Goal: Information Seeking & Learning: Find specific fact

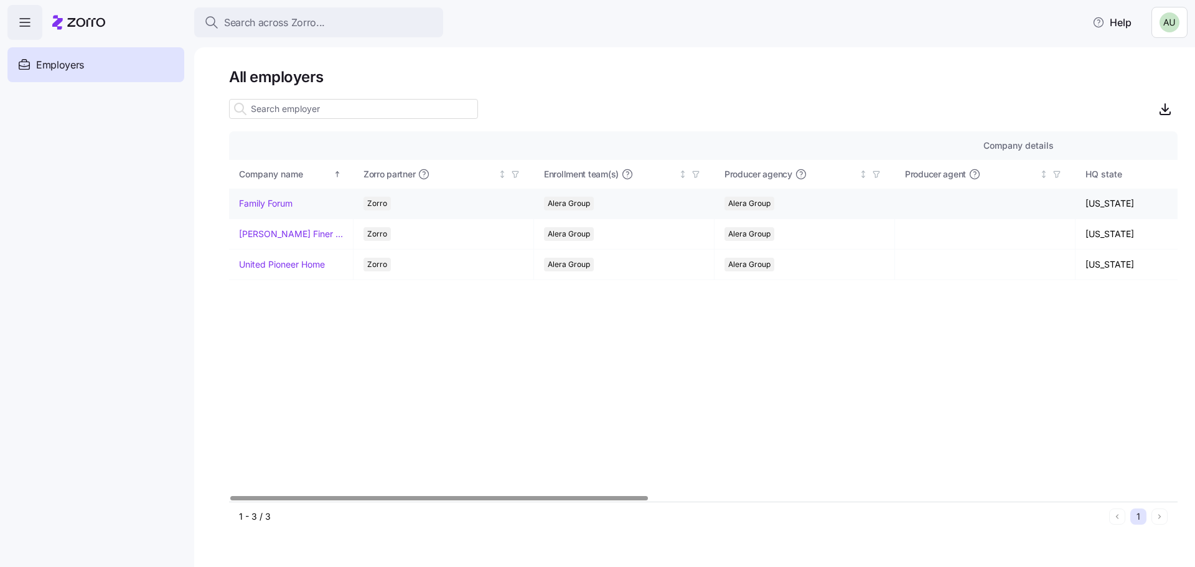
click at [273, 204] on link "Family Forum" at bounding box center [266, 203] width 54 height 12
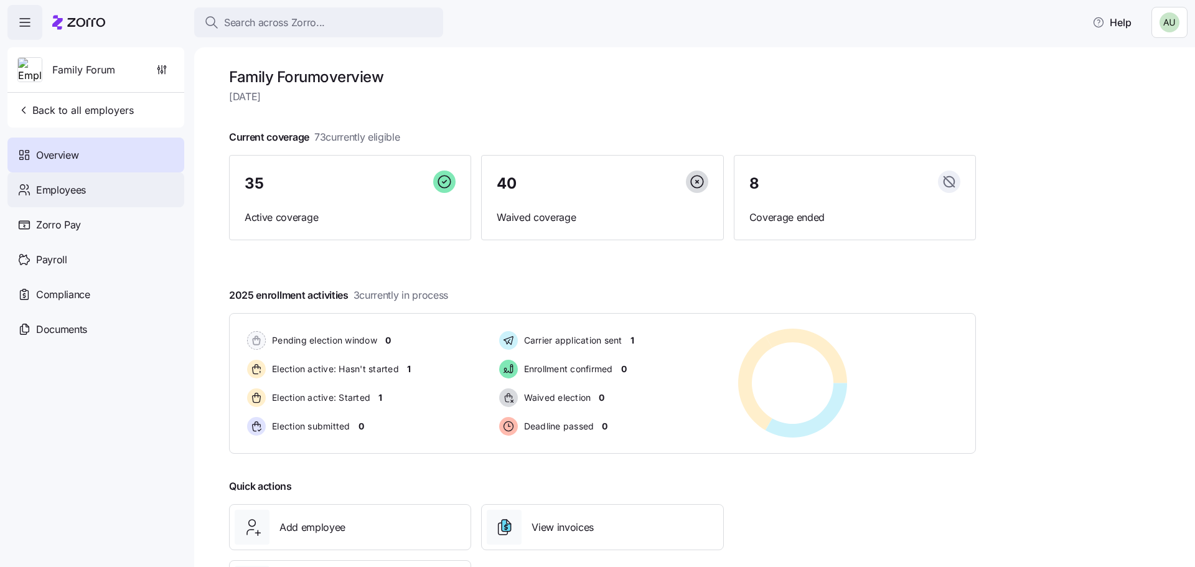
click at [91, 194] on div "Employees" at bounding box center [95, 189] width 177 height 35
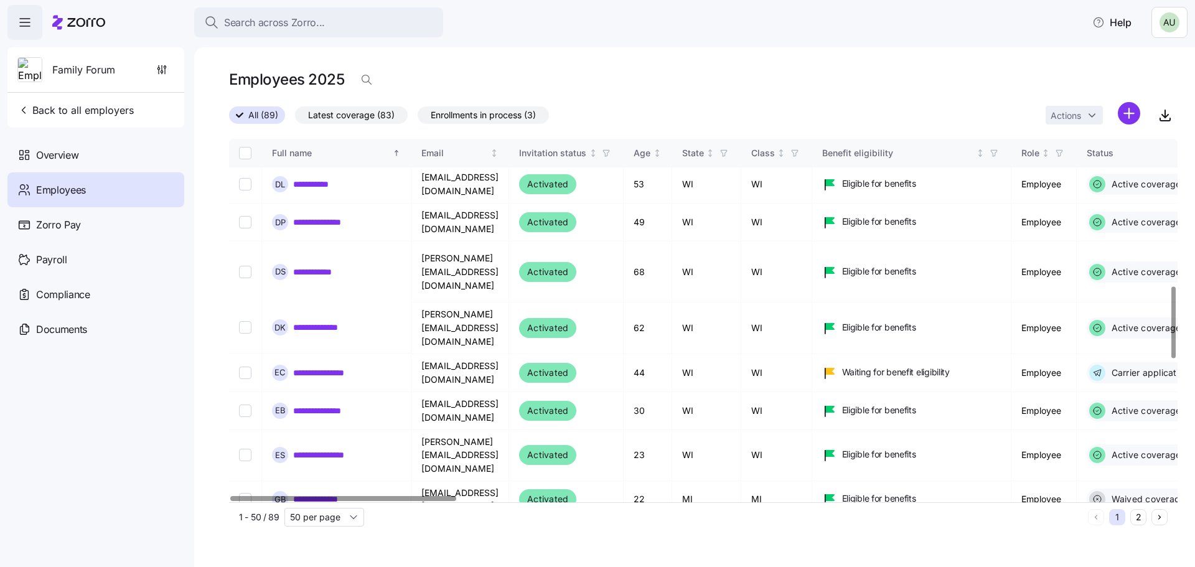
scroll to position [809, 0]
click at [327, 365] on link "**********" at bounding box center [328, 371] width 71 height 12
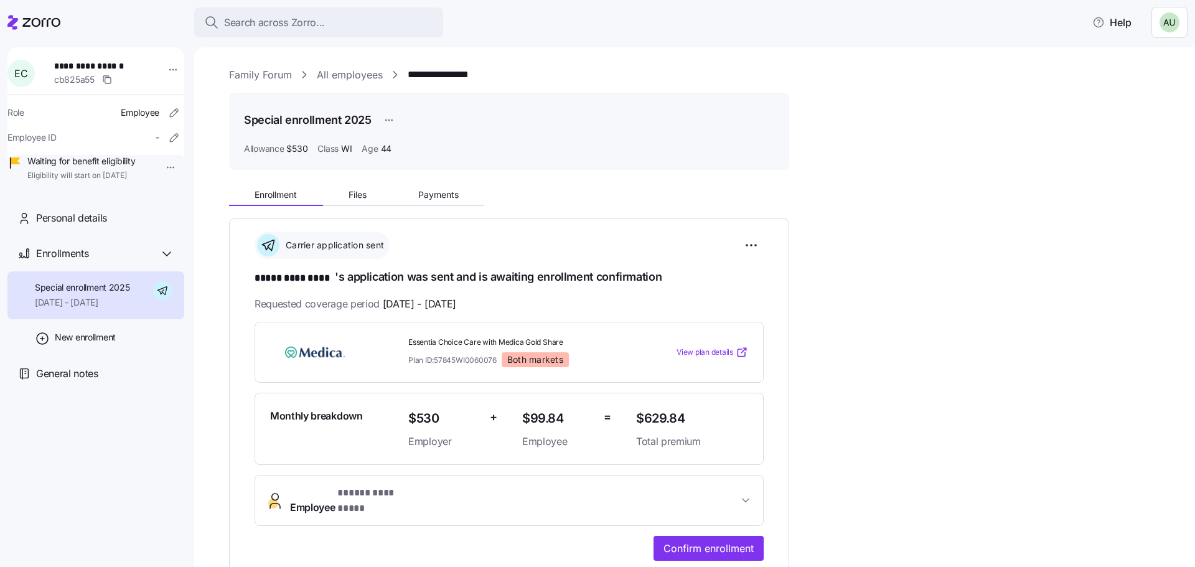
click at [441, 77] on link "**********" at bounding box center [448, 75] width 81 height 16
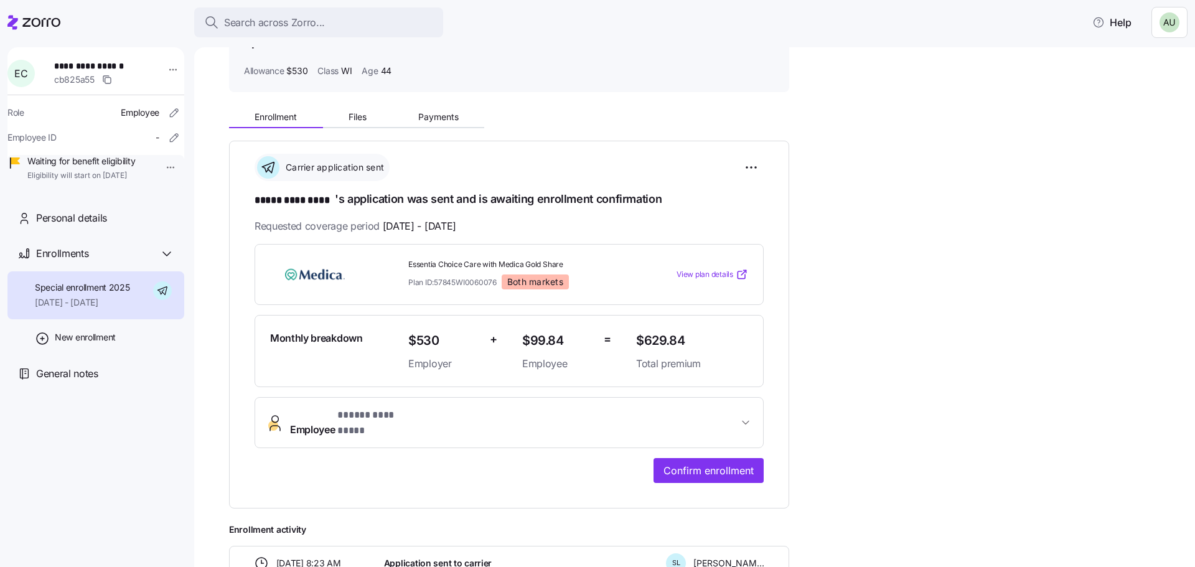
scroll to position [125, 0]
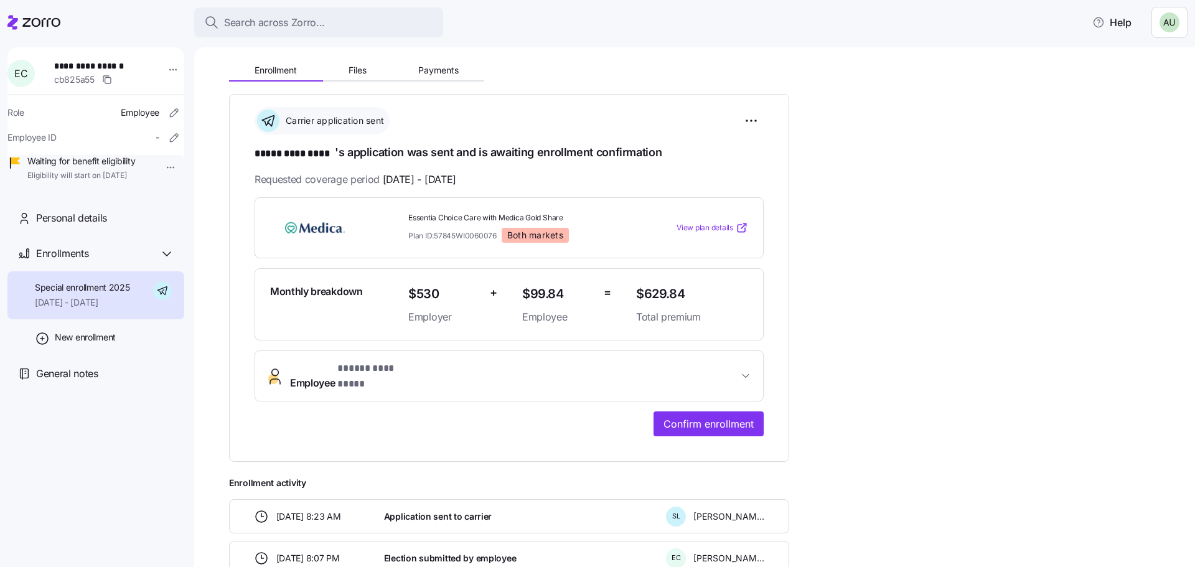
click at [732, 359] on button "Employee * ***** ********* *" at bounding box center [509, 376] width 508 height 50
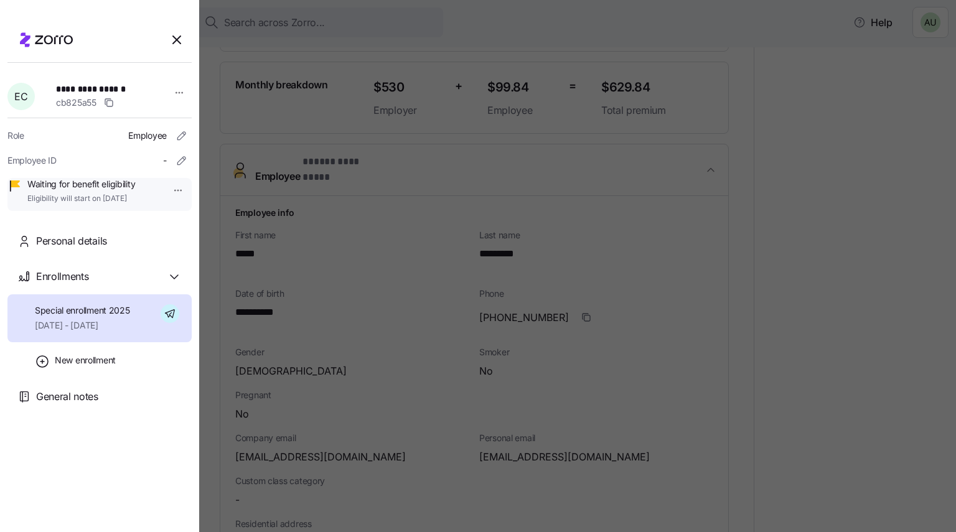
scroll to position [261, 0]
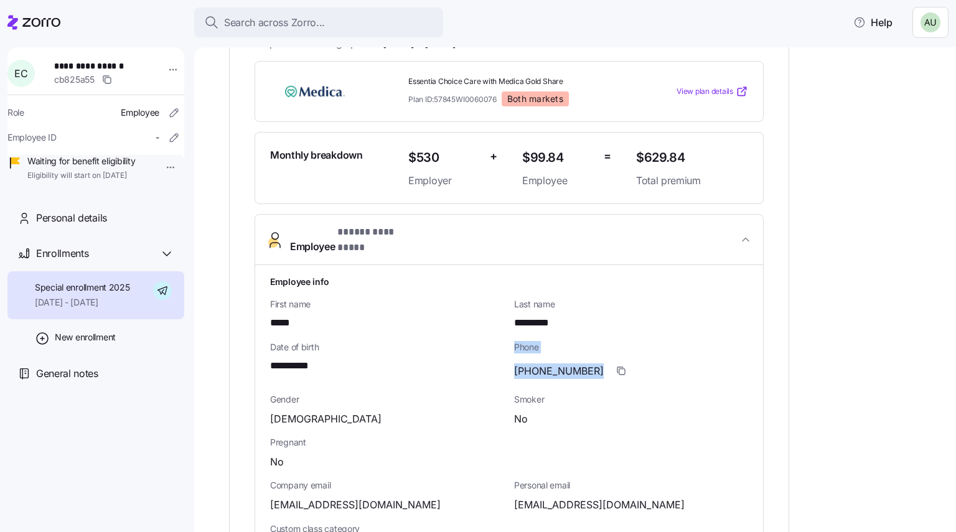
drag, startPoint x: 497, startPoint y: 357, endPoint x: 585, endPoint y: 363, distance: 88.6
click at [586, 359] on div "(715)919-2088" at bounding box center [631, 371] width 234 height 25
click at [481, 359] on div "**********" at bounding box center [387, 367] width 234 height 16
click at [651, 359] on div "(715)919-2088" at bounding box center [631, 371] width 234 height 25
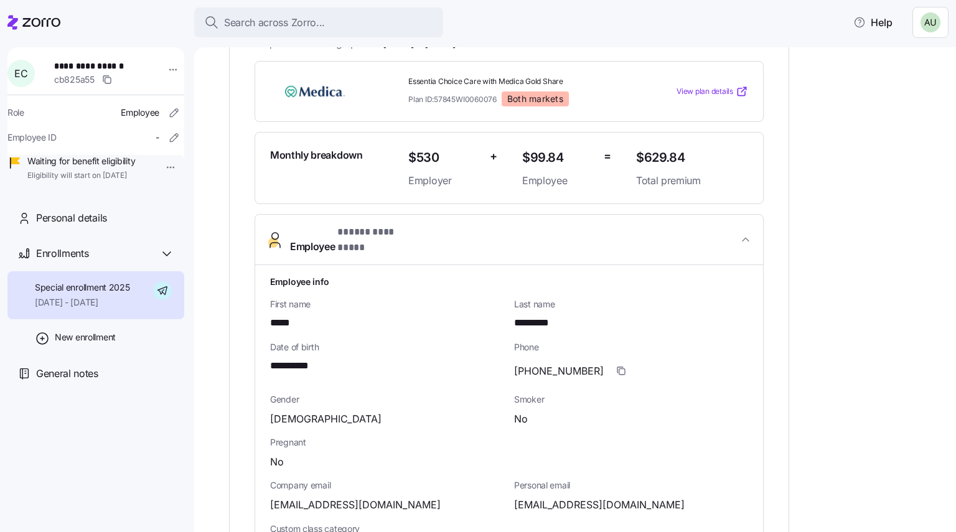
drag, startPoint x: 635, startPoint y: 354, endPoint x: 570, endPoint y: 392, distance: 74.7
click at [571, 393] on span "Smoker" at bounding box center [631, 399] width 234 height 12
drag, startPoint x: 581, startPoint y: 360, endPoint x: 513, endPoint y: 362, distance: 68.5
click at [513, 361] on div "Phone (715)919-2088" at bounding box center [631, 362] width 244 height 52
copy span "(715)919-2088"
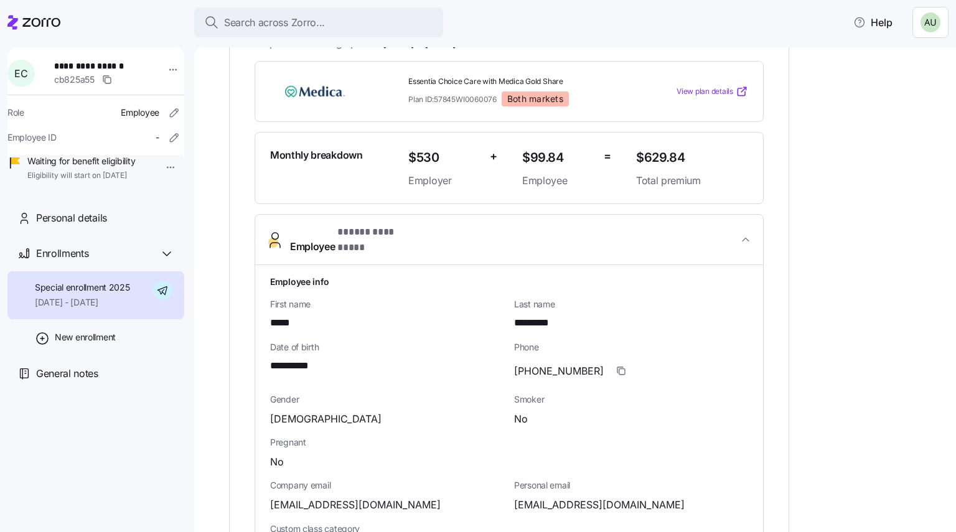
click at [415, 412] on div "[DEMOGRAPHIC_DATA]" at bounding box center [387, 420] width 234 height 16
drag, startPoint x: 504, startPoint y: 494, endPoint x: 612, endPoint y: 500, distance: 108.5
click at [674, 497] on div "cavanaugh513@outlook.com" at bounding box center [631, 505] width 234 height 16
drag, startPoint x: 657, startPoint y: 489, endPoint x: 515, endPoint y: 496, distance: 142.1
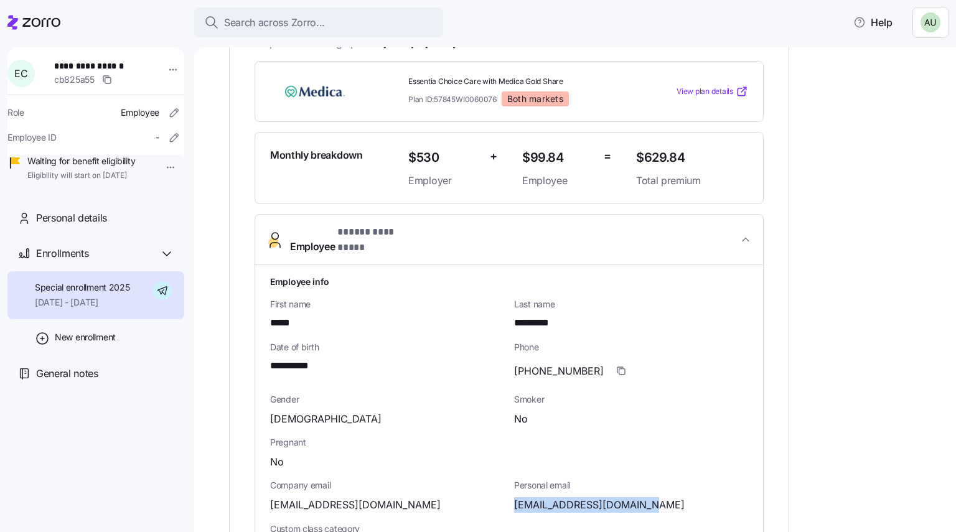
click at [515, 497] on div "cavanaugh513@outlook.com" at bounding box center [631, 505] width 234 height 16
copy span "cavanaugh513@outlook.com"
click at [731, 412] on div "No" at bounding box center [631, 420] width 234 height 16
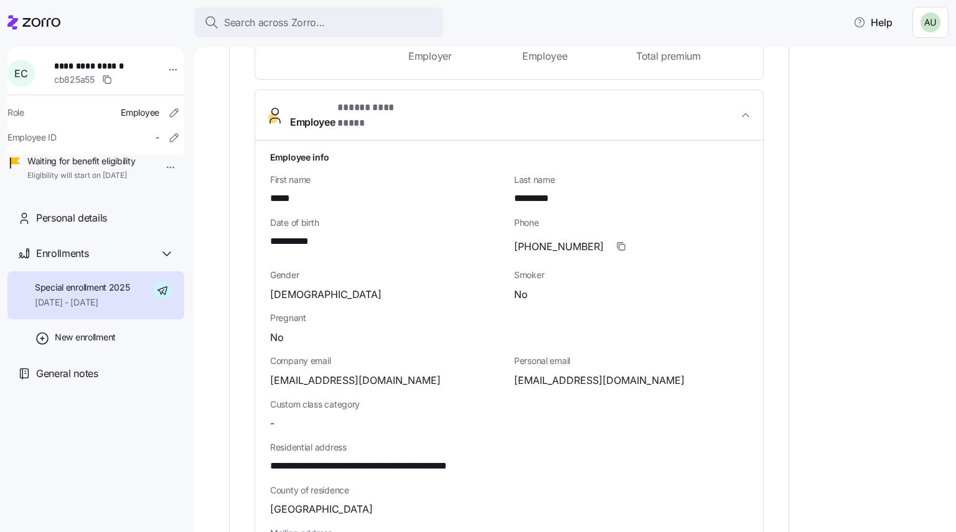
scroll to position [448, 0]
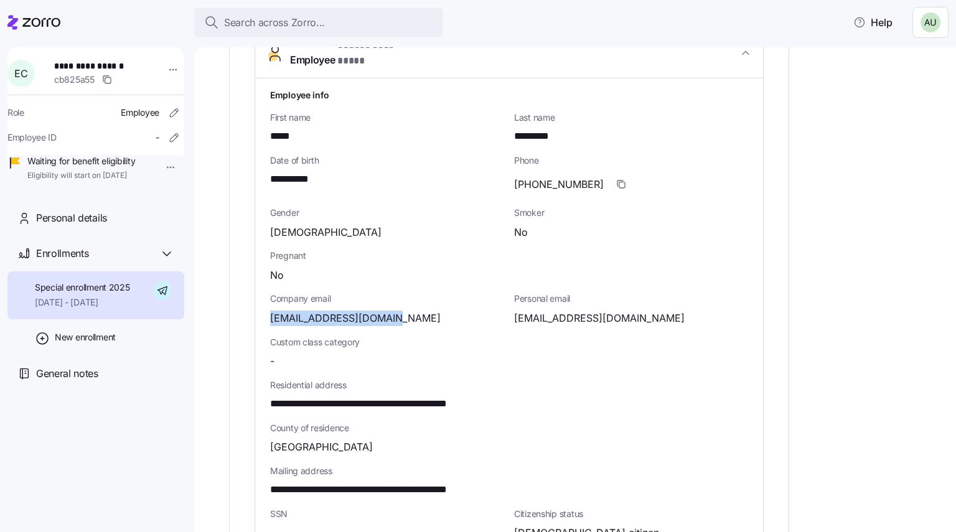
drag, startPoint x: 398, startPoint y: 304, endPoint x: 272, endPoint y: 305, distance: 126.4
click at [272, 311] on div "emilyc@familyforum.org" at bounding box center [387, 319] width 234 height 16
copy span "emilyc@familyforum.org"
click at [718, 355] on div "**********" at bounding box center [509, 395] width 488 height 624
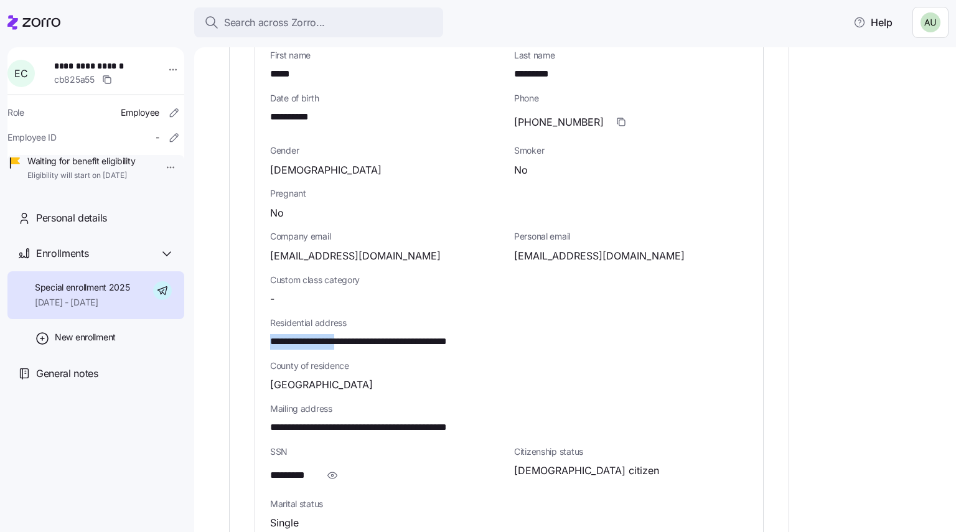
drag, startPoint x: 269, startPoint y: 326, endPoint x: 360, endPoint y: 328, distance: 90.9
click at [360, 327] on div "**********" at bounding box center [509, 333] width 508 height 634
copy span "**********"
click at [579, 319] on div "**********" at bounding box center [509, 333] width 478 height 33
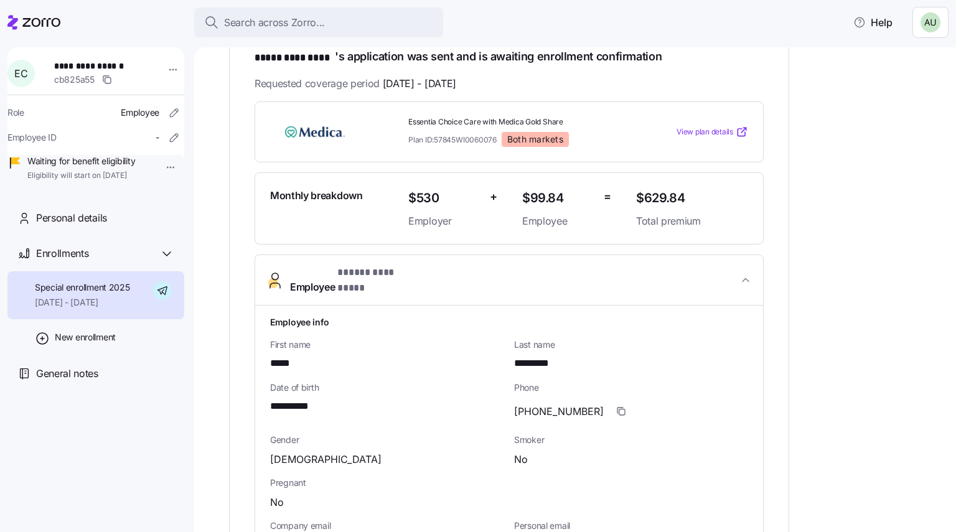
scroll to position [32, 0]
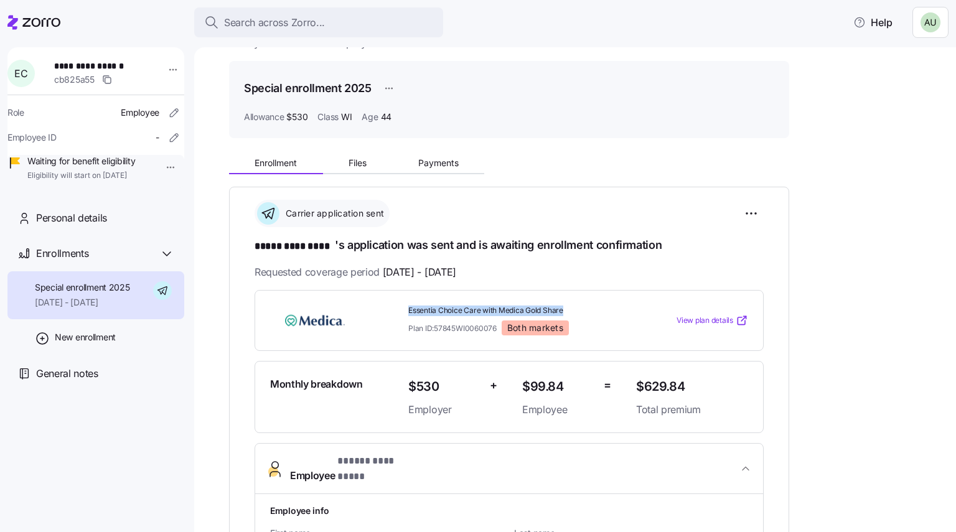
drag, startPoint x: 405, startPoint y: 305, endPoint x: 578, endPoint y: 314, distance: 173.3
click at [578, 314] on div "Essentia Choice Care with Medica Gold Share Plan ID: 57845WI0060076 Both markets" at bounding box center [517, 321] width 228 height 40
copy span "Essentia Choice Care with Medica Gold Share"
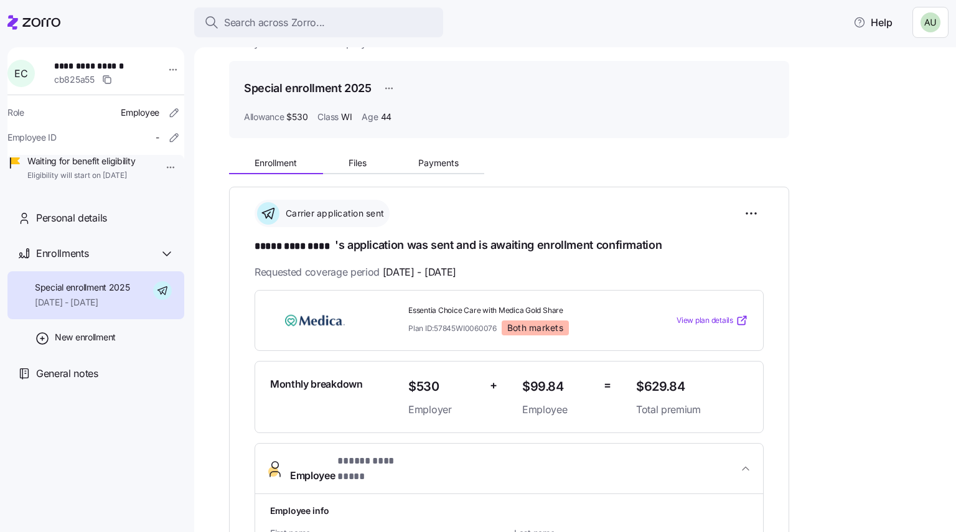
scroll to position [0, 0]
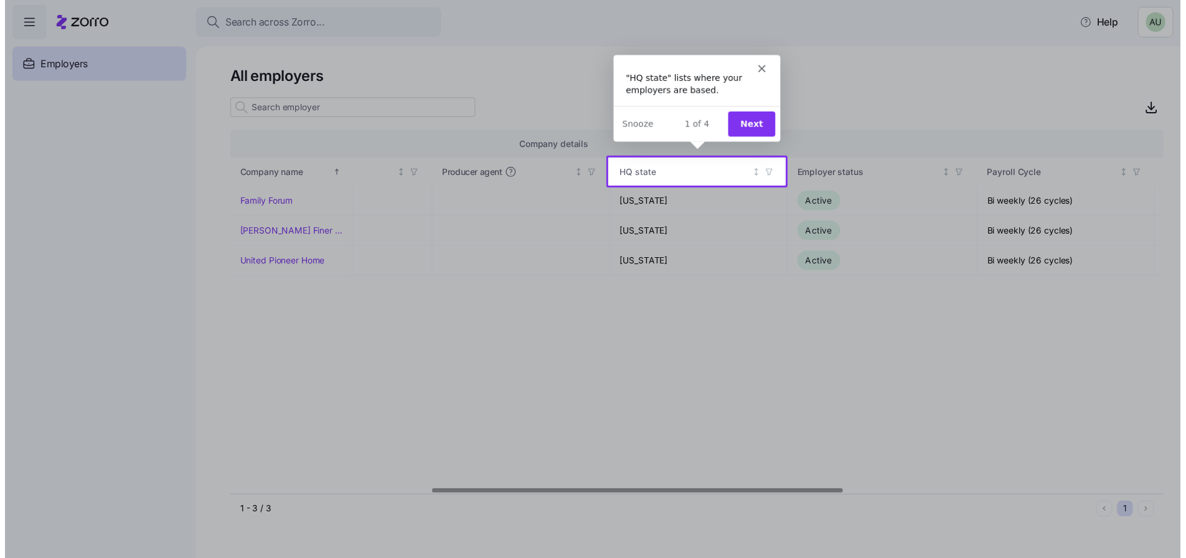
scroll to position [0, 463]
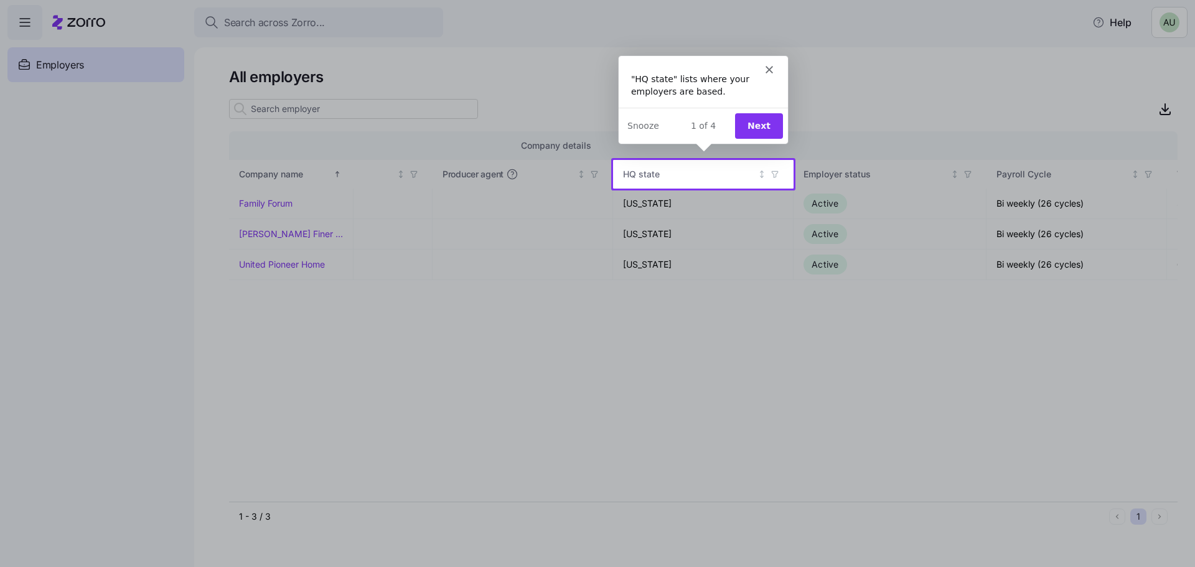
click at [773, 65] on div "Intercom messenger" at bounding box center [702, 63] width 169 height 17
click at [764, 71] on div "Intercom messenger" at bounding box center [702, 63] width 169 height 17
click at [768, 67] on polygon "Close" at bounding box center [768, 68] width 7 height 7
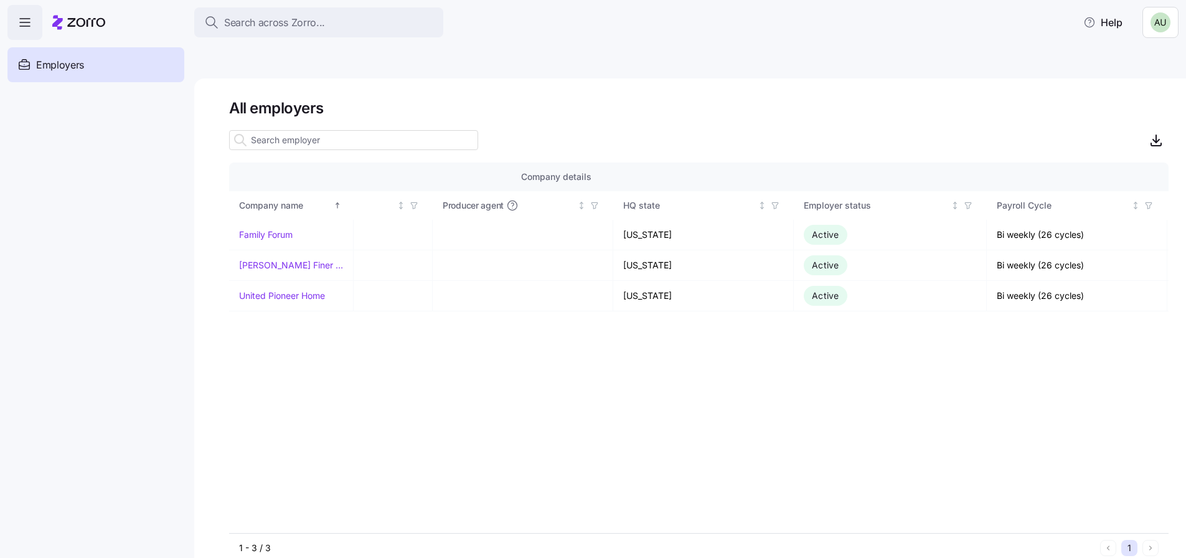
click at [768, 68] on main "All employers Company details Benefit status Company name Zorro partner Enrollm…" at bounding box center [593, 306] width 1186 height 550
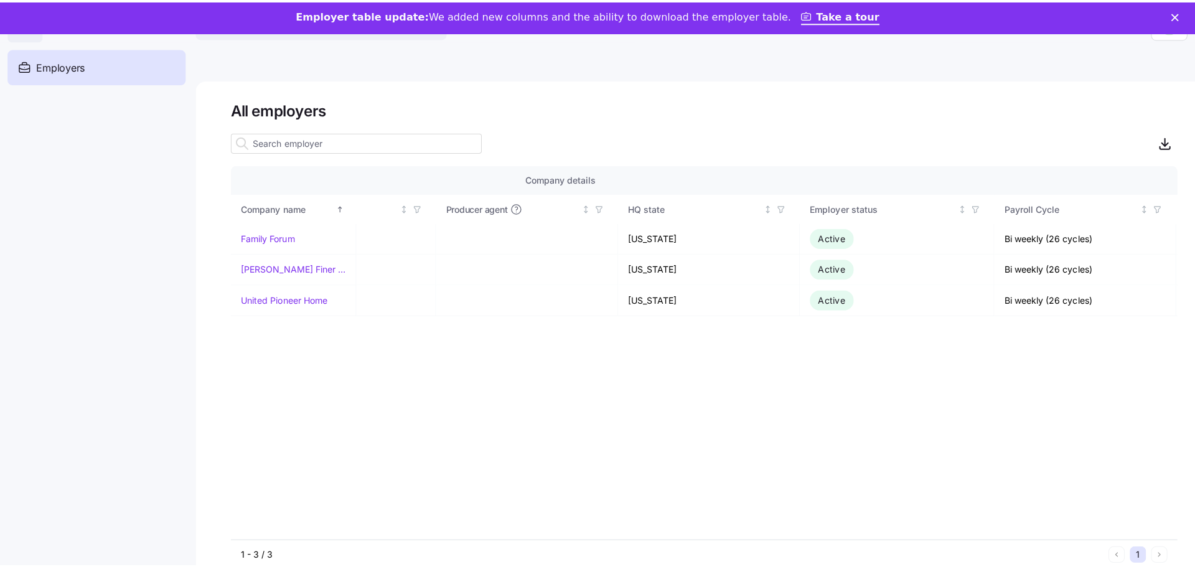
scroll to position [0, 0]
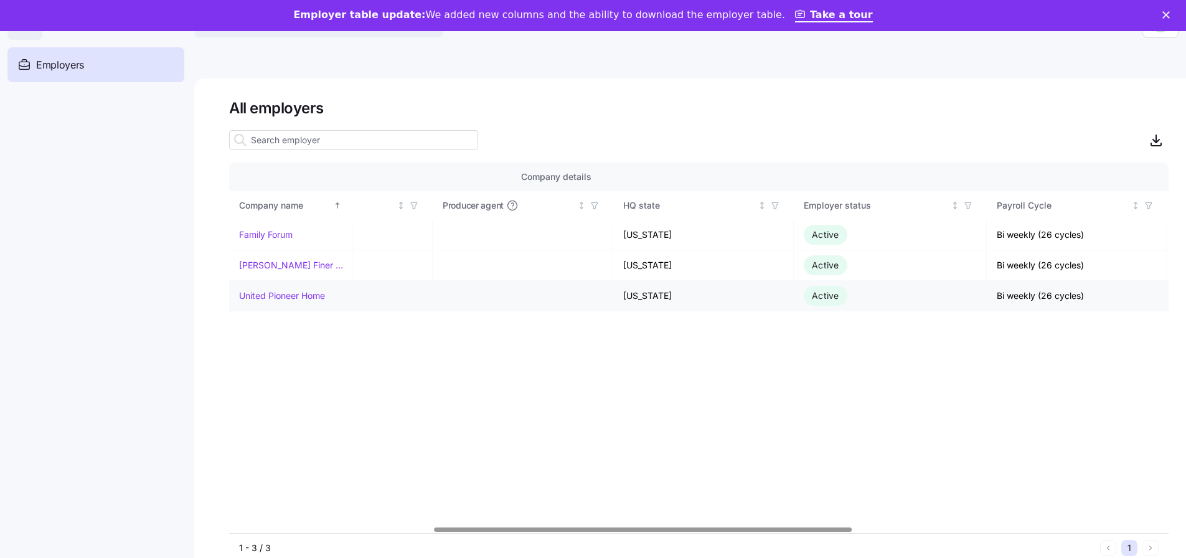
click at [269, 298] on link "United Pioneer Home" at bounding box center [282, 295] width 86 height 12
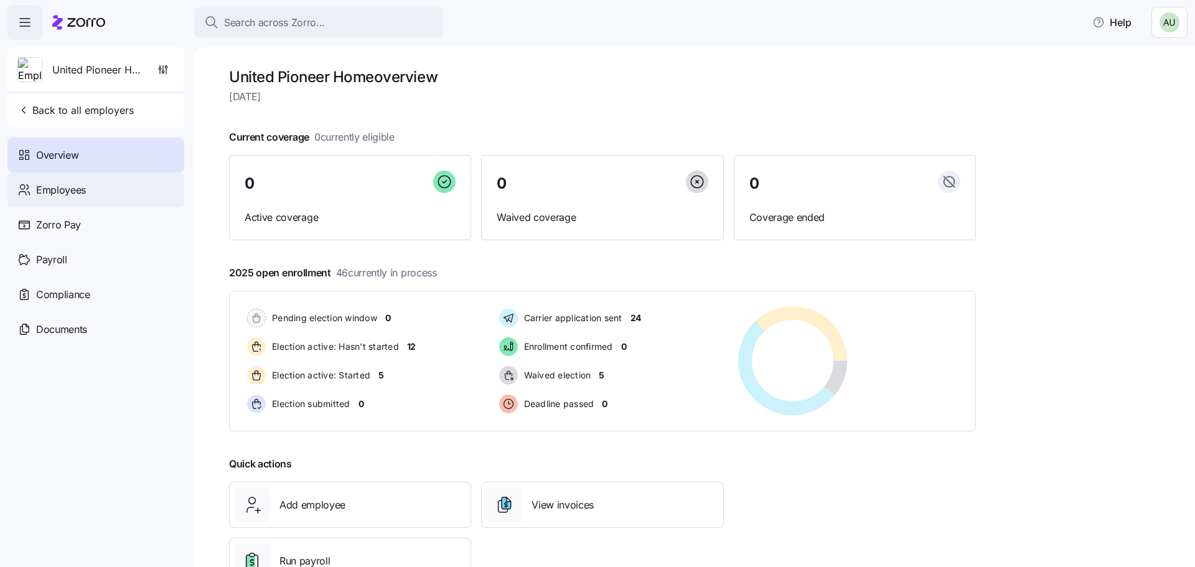
click at [92, 179] on div "Employees" at bounding box center [95, 189] width 177 height 35
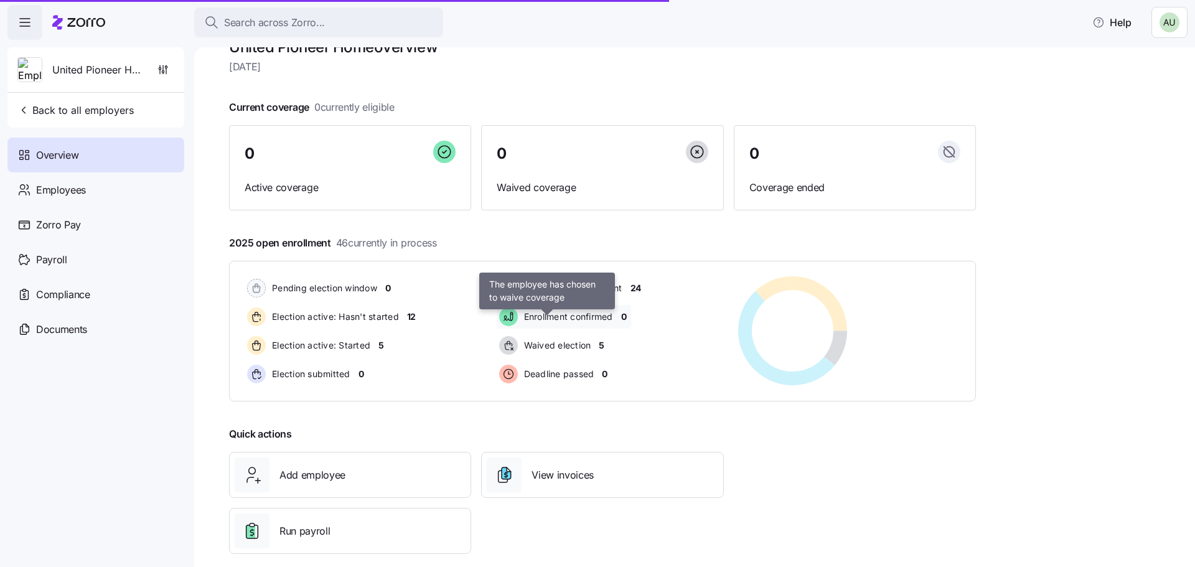
scroll to position [47, 0]
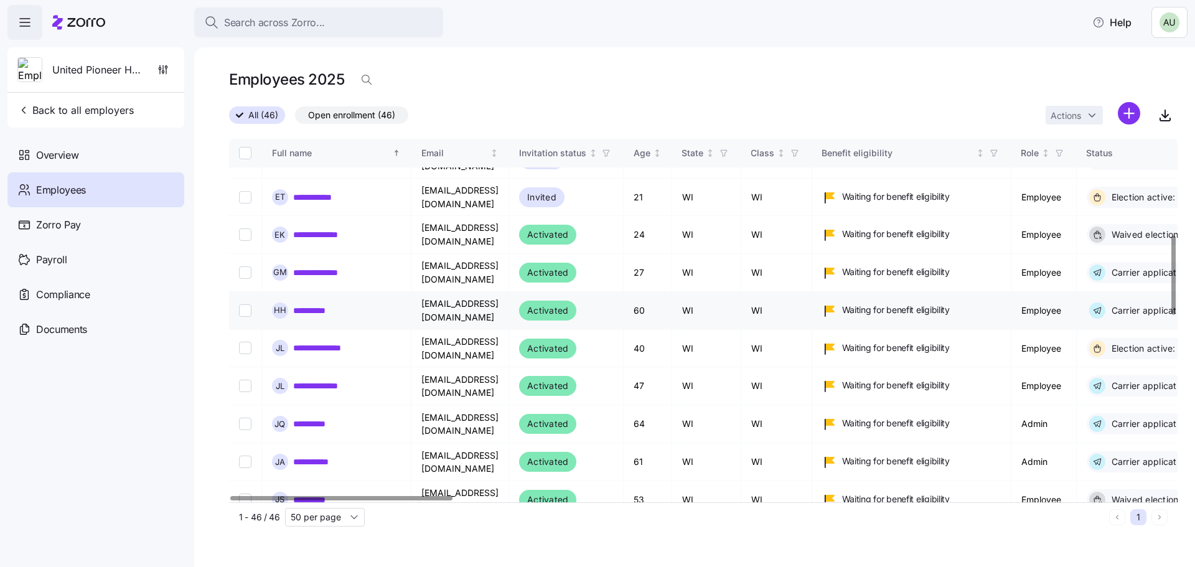
scroll to position [436, 0]
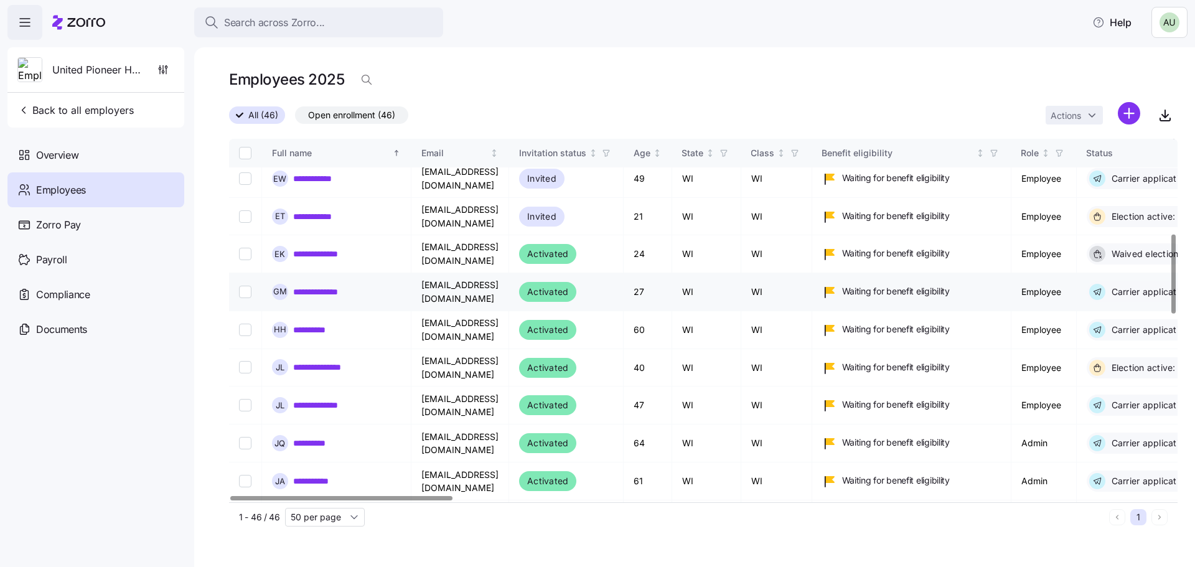
click at [320, 286] on link "**********" at bounding box center [320, 292] width 54 height 12
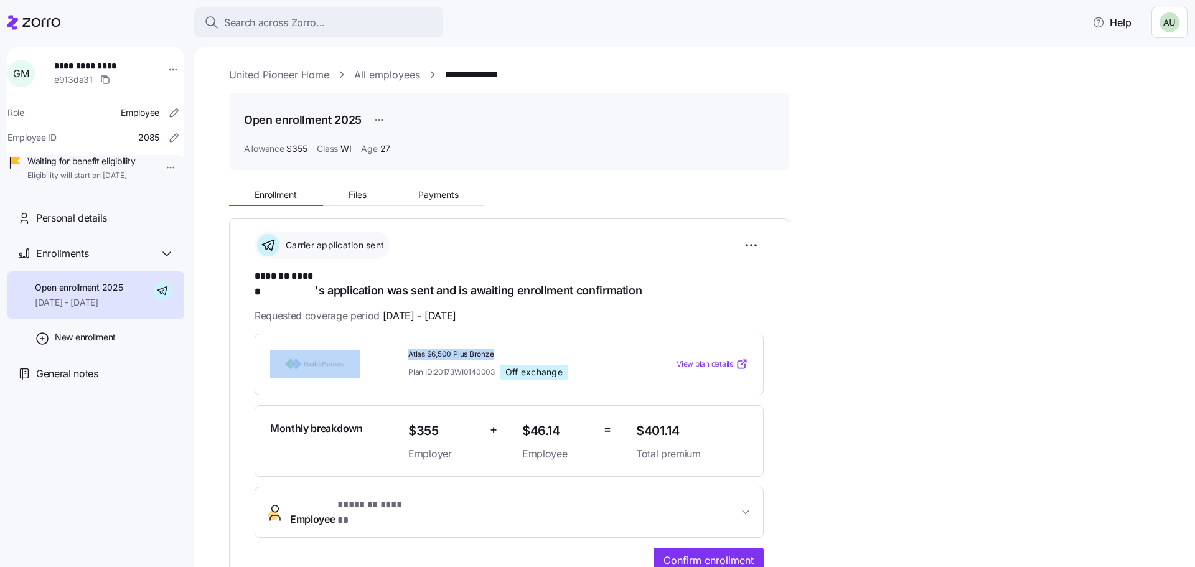
drag, startPoint x: 400, startPoint y: 338, endPoint x: 511, endPoint y: 339, distance: 111.4
click at [511, 344] on div "Atlas $6,500 Plus Bronze Plan ID: 20173WI0140003 Off exchange View plan details" at bounding box center [509, 364] width 488 height 40
copy div "Atlas $6,500 Plus Bronze"
click at [695, 421] on span "$401.14" at bounding box center [692, 431] width 112 height 21
